Goal: Task Accomplishment & Management: Manage account settings

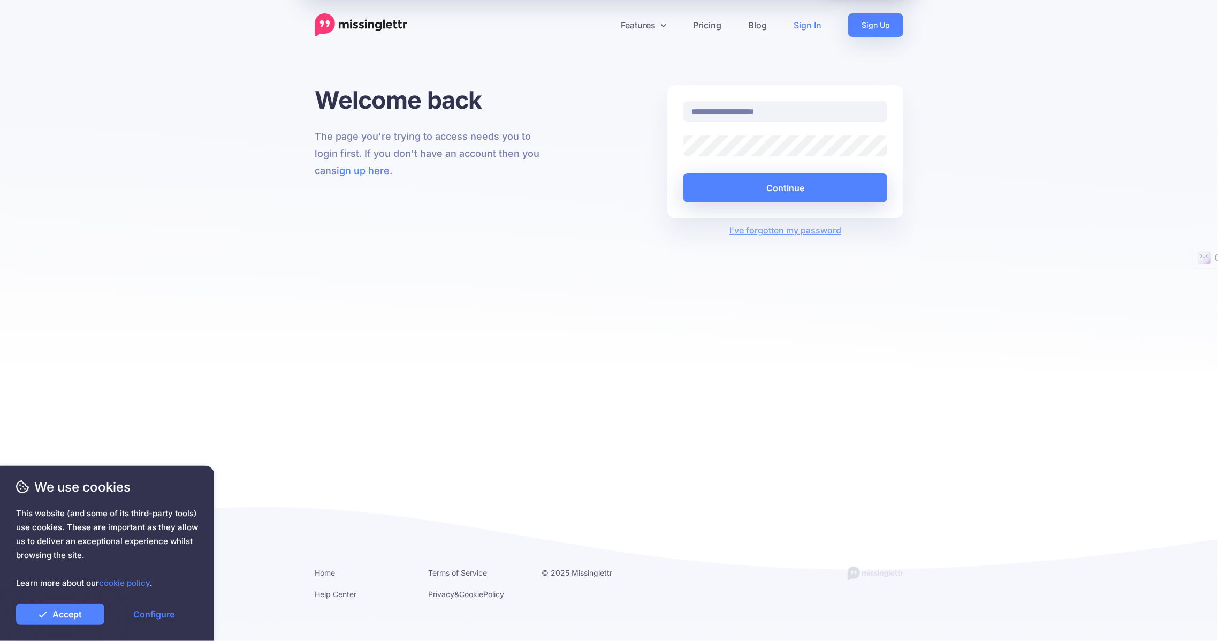
click at [748, 186] on button "Continue" at bounding box center [786, 187] width 204 height 29
click at [53, 627] on div "We use cookies This website (and some of its third-party tools) use cookies. Th…" at bounding box center [107, 553] width 214 height 175
click at [43, 612] on icon at bounding box center [43, 614] width 9 height 9
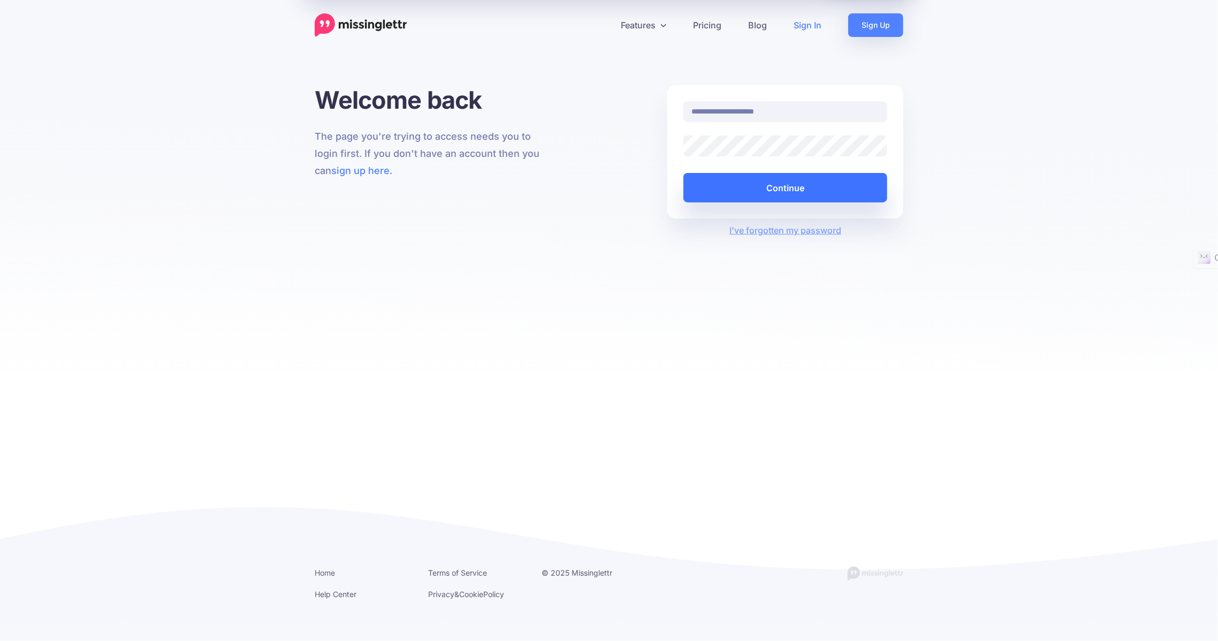
click at [760, 195] on button "Continue" at bounding box center [786, 187] width 204 height 29
